Goal: Task Accomplishment & Management: Use online tool/utility

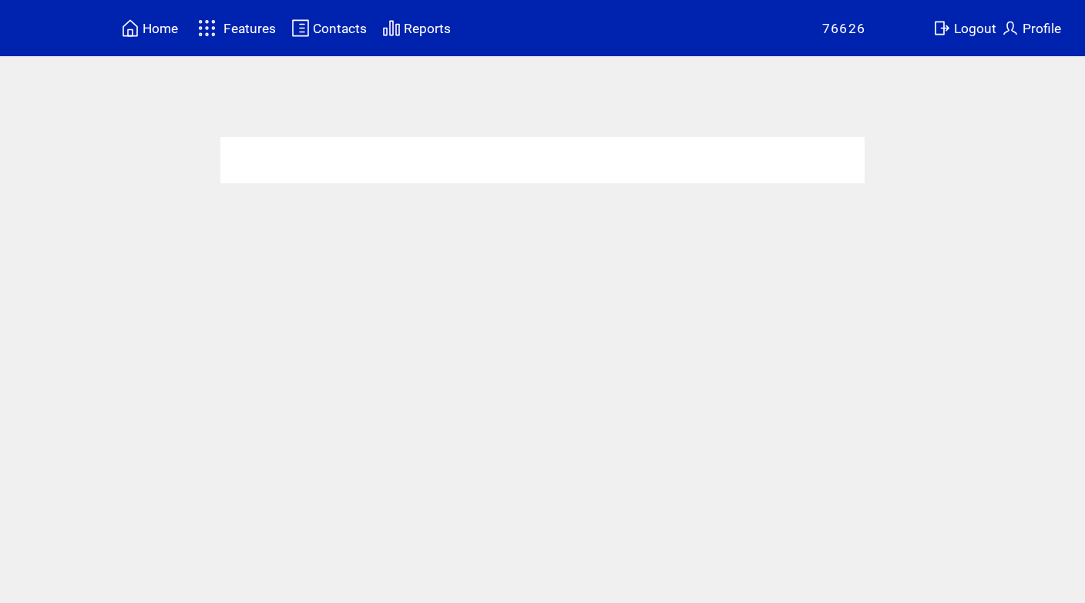
click at [234, 25] on span "Features" at bounding box center [250, 28] width 52 height 15
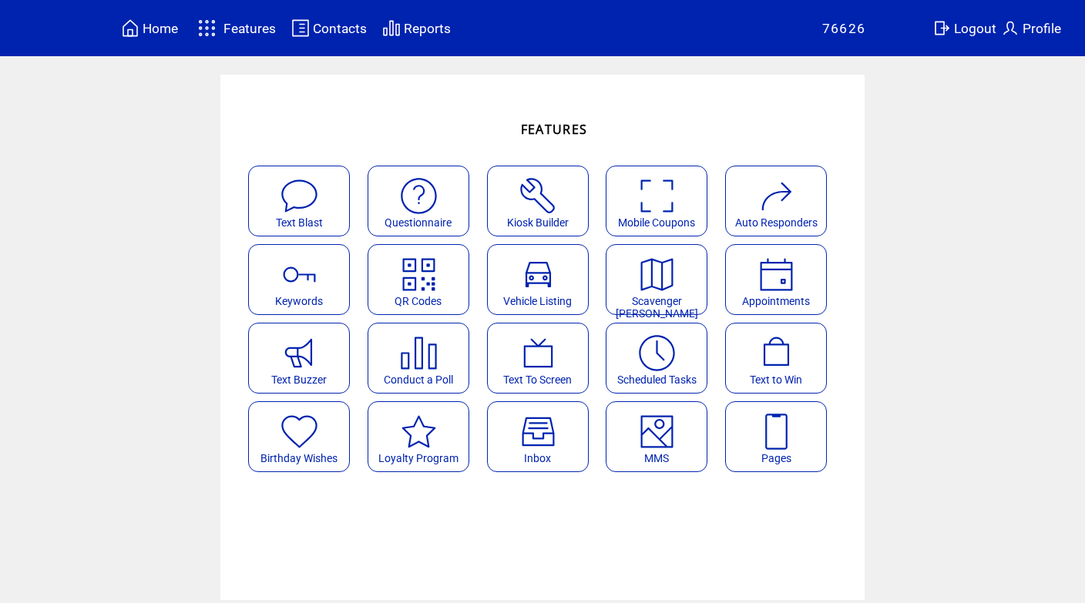
drag, startPoint x: 671, startPoint y: 429, endPoint x: 661, endPoint y: 427, distance: 11.0
click at [671, 429] on img at bounding box center [657, 432] width 41 height 41
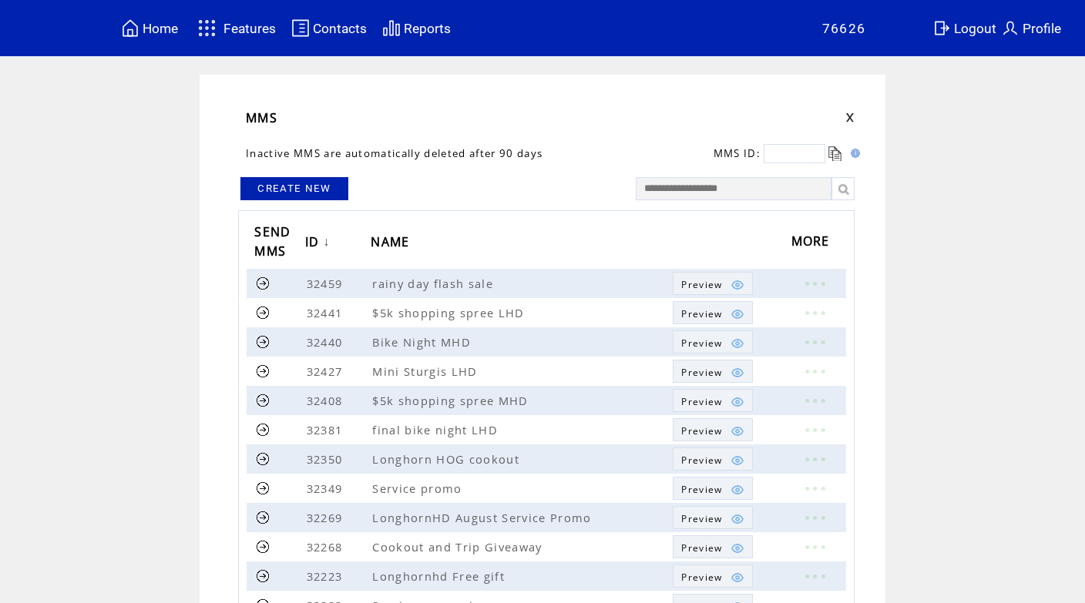
click at [321, 195] on link "CREATE NEW" at bounding box center [294, 188] width 108 height 23
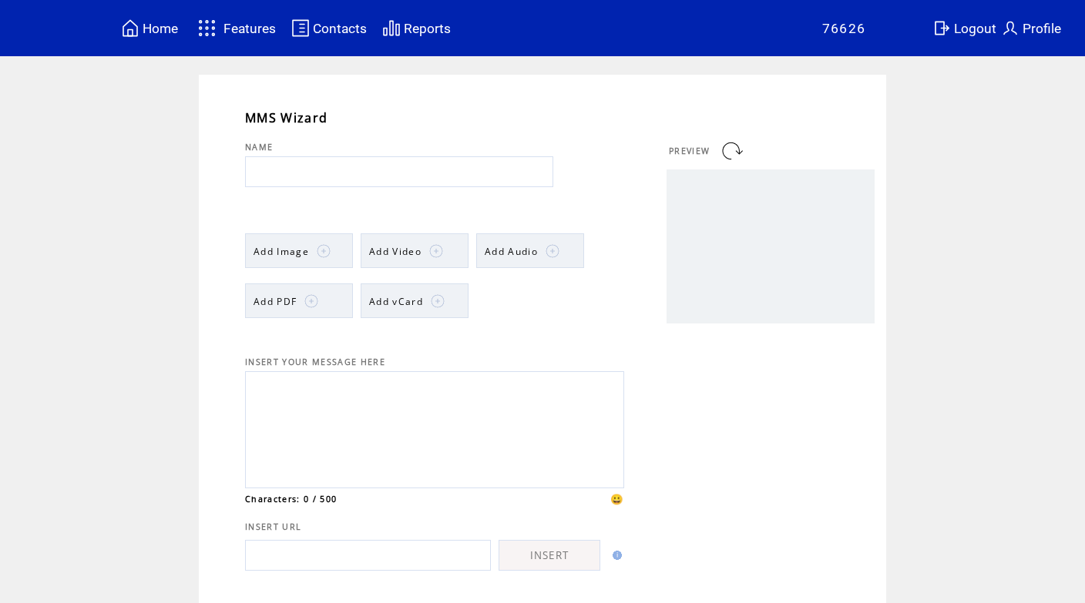
click at [342, 171] on input "text" at bounding box center [399, 171] width 308 height 31
type input "**********"
click at [284, 253] on span "Add Image" at bounding box center [281, 251] width 55 height 13
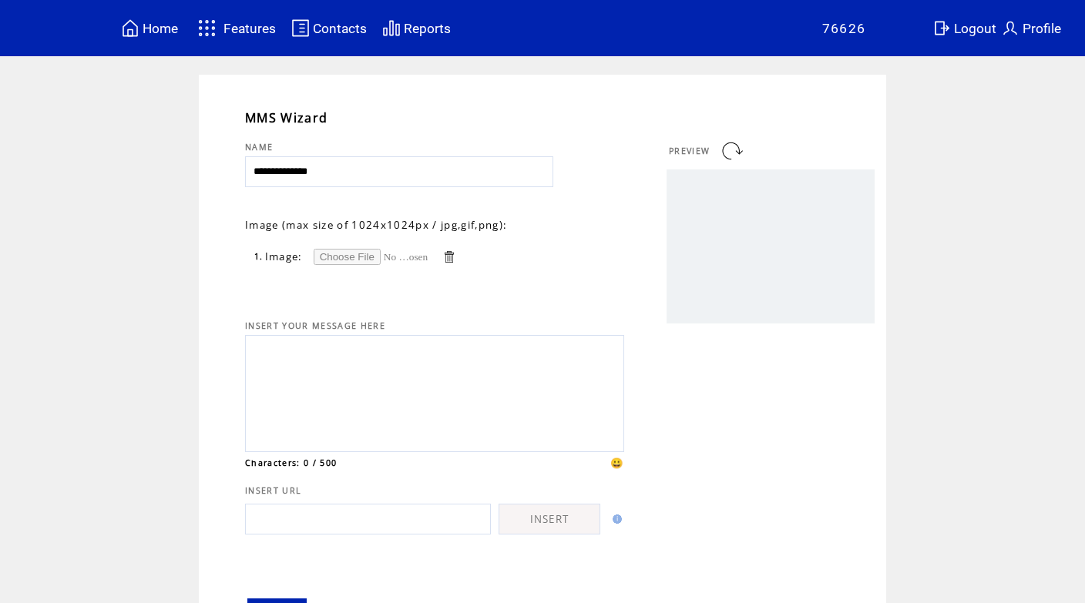
click at [331, 257] on input "file" at bounding box center [372, 257] width 116 height 16
type input "**********"
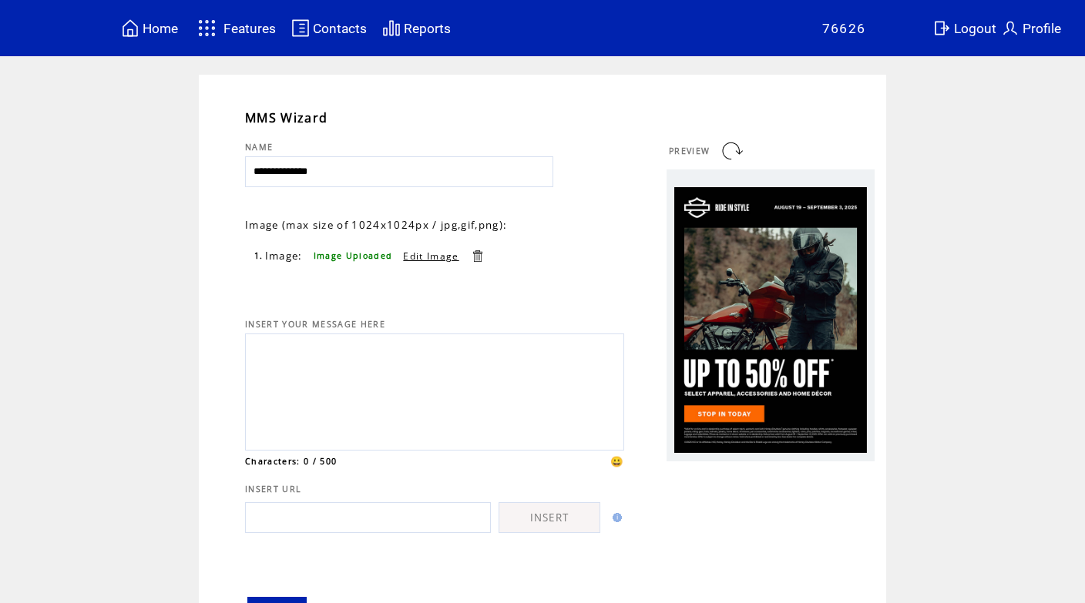
click at [378, 352] on textarea at bounding box center [435, 390] width 362 height 104
type textarea "*"
paste textarea "**********"
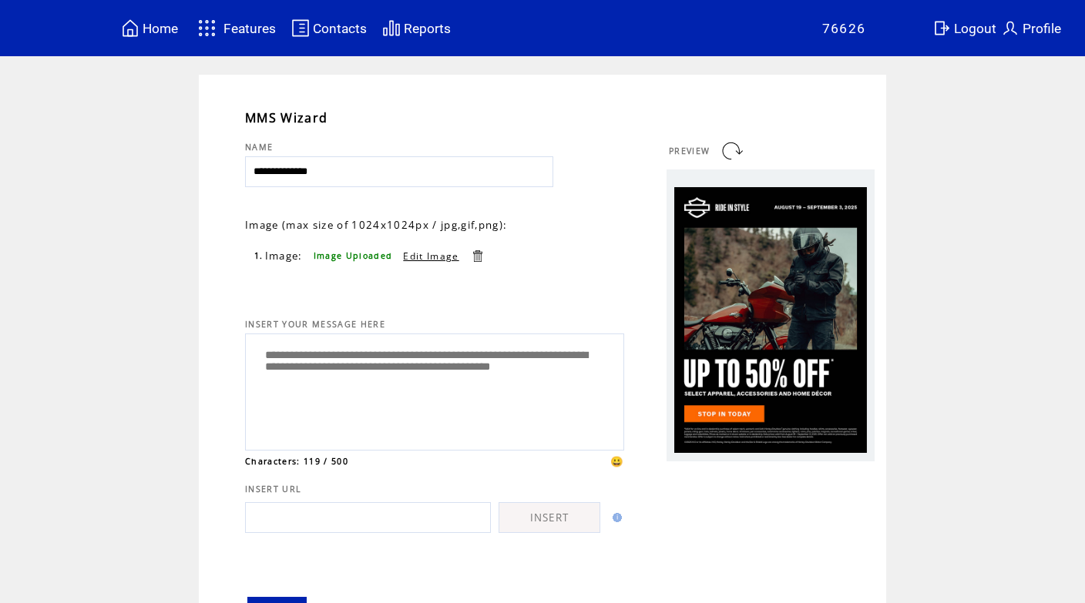
scroll to position [93, 0]
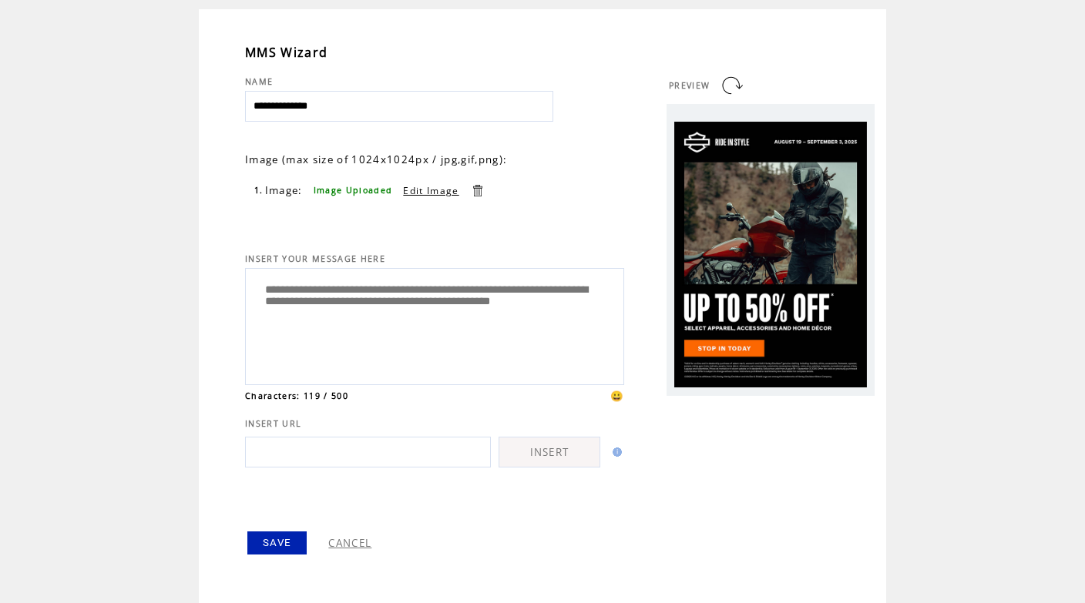
type textarea "**********"
click at [277, 538] on link "SAVE" at bounding box center [276, 543] width 59 height 23
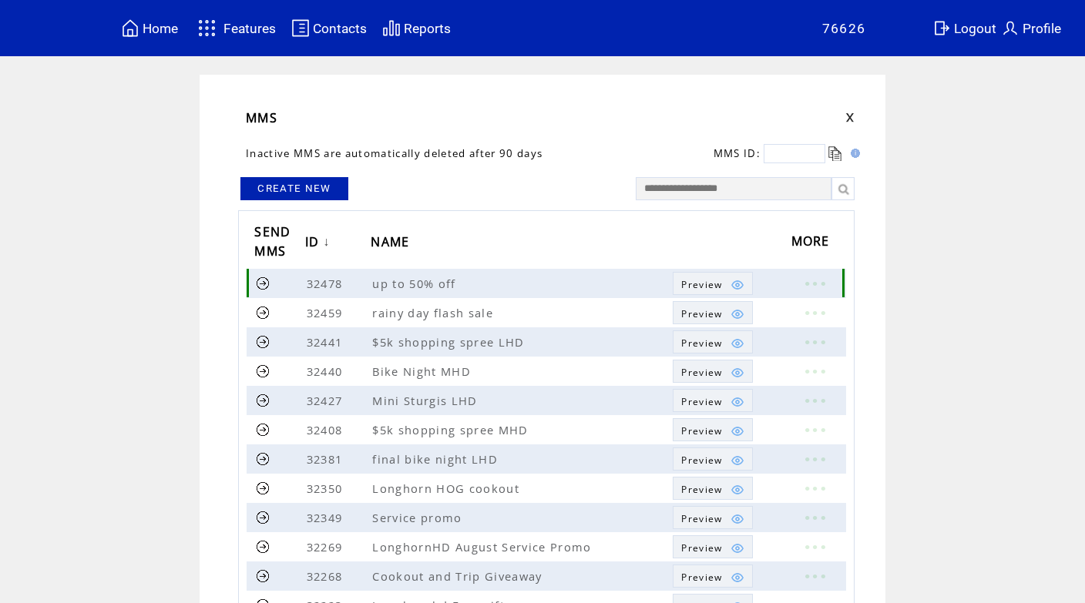
click at [265, 287] on link at bounding box center [263, 283] width 15 height 15
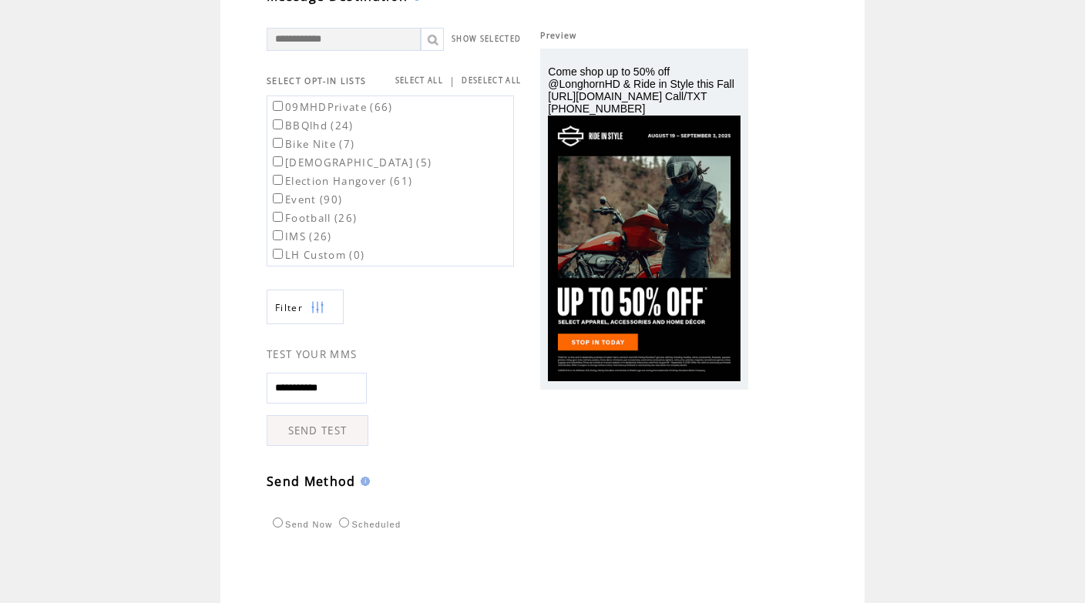
scroll to position [149, 0]
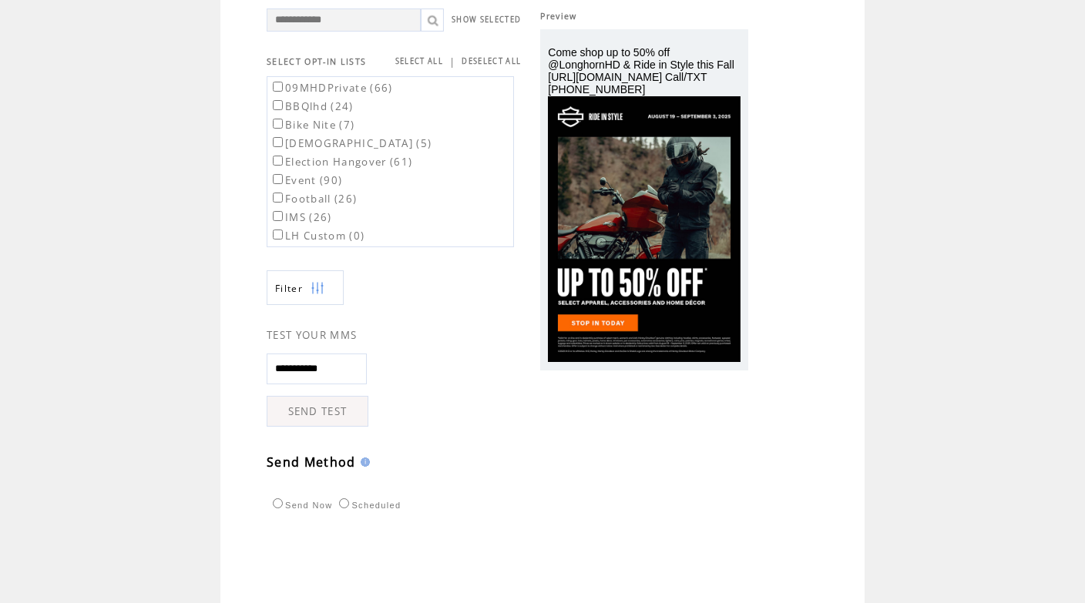
click at [329, 414] on link "SEND TEST" at bounding box center [318, 411] width 102 height 31
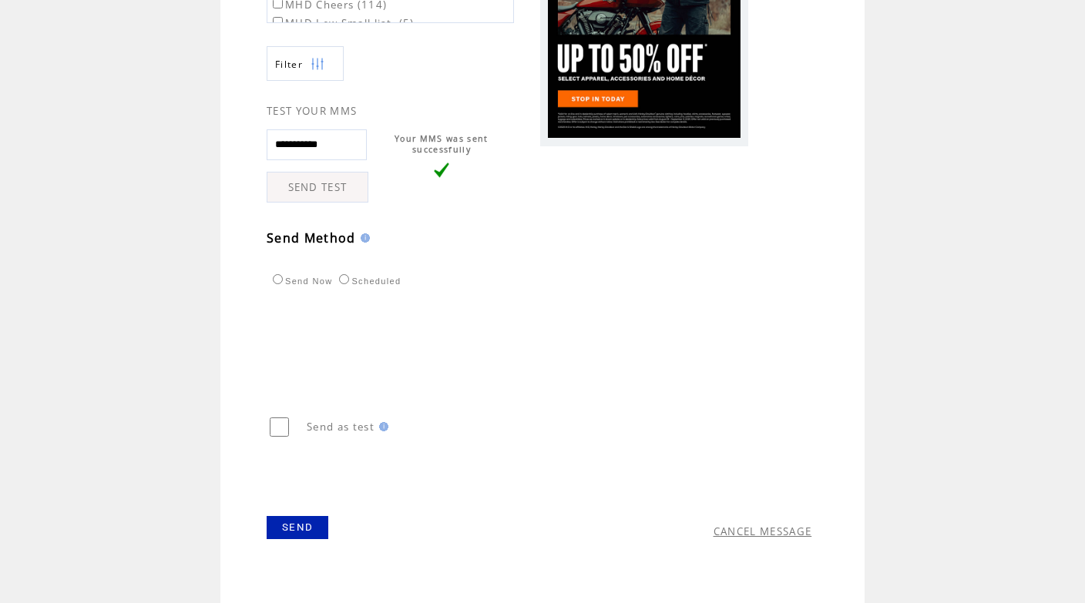
scroll to position [378, 0]
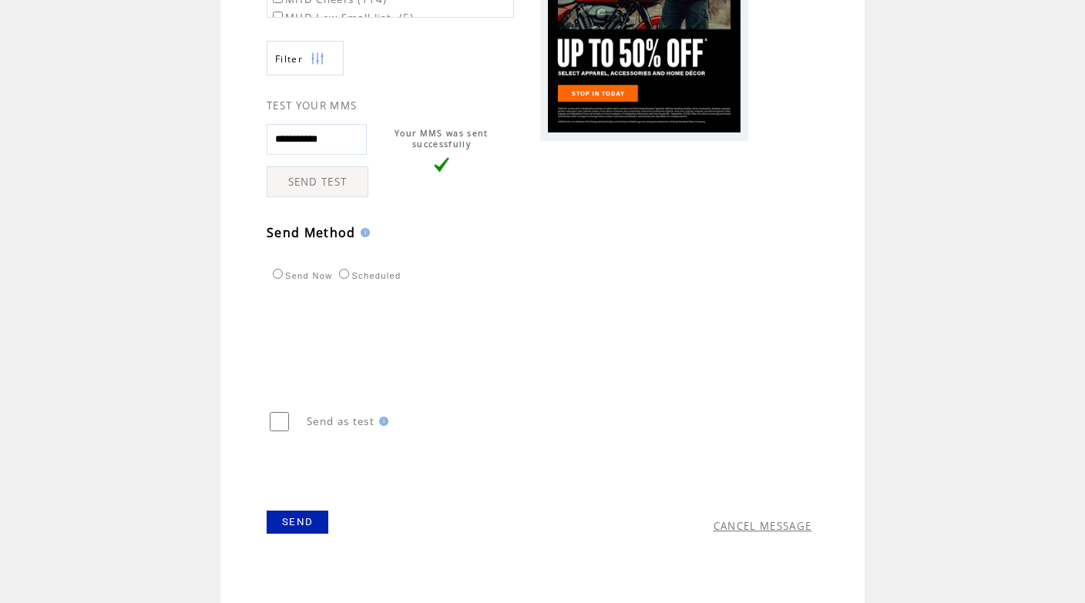
click at [311, 526] on link "SEND" at bounding box center [298, 522] width 62 height 23
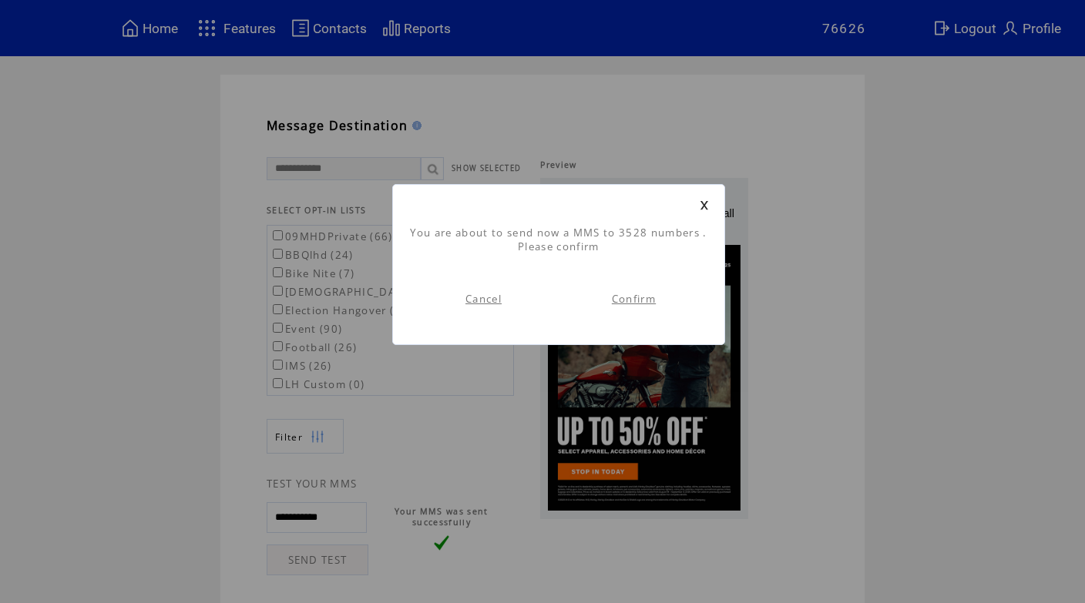
scroll to position [1, 0]
drag, startPoint x: 632, startPoint y: 298, endPoint x: 552, endPoint y: 280, distance: 82.3
click at [632, 298] on link "Confirm" at bounding box center [634, 299] width 44 height 14
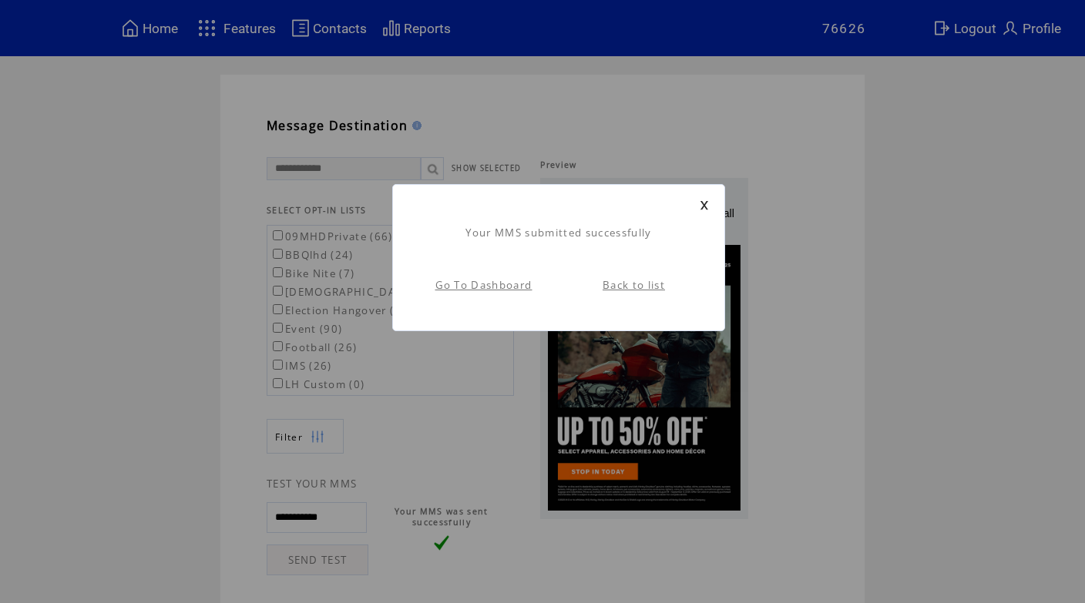
scroll to position [1, 0]
drag, startPoint x: 614, startPoint y: 283, endPoint x: 476, endPoint y: 247, distance: 142.4
click at [614, 283] on link "Back to list" at bounding box center [634, 285] width 62 height 14
